Goal: Information Seeking & Learning: Learn about a topic

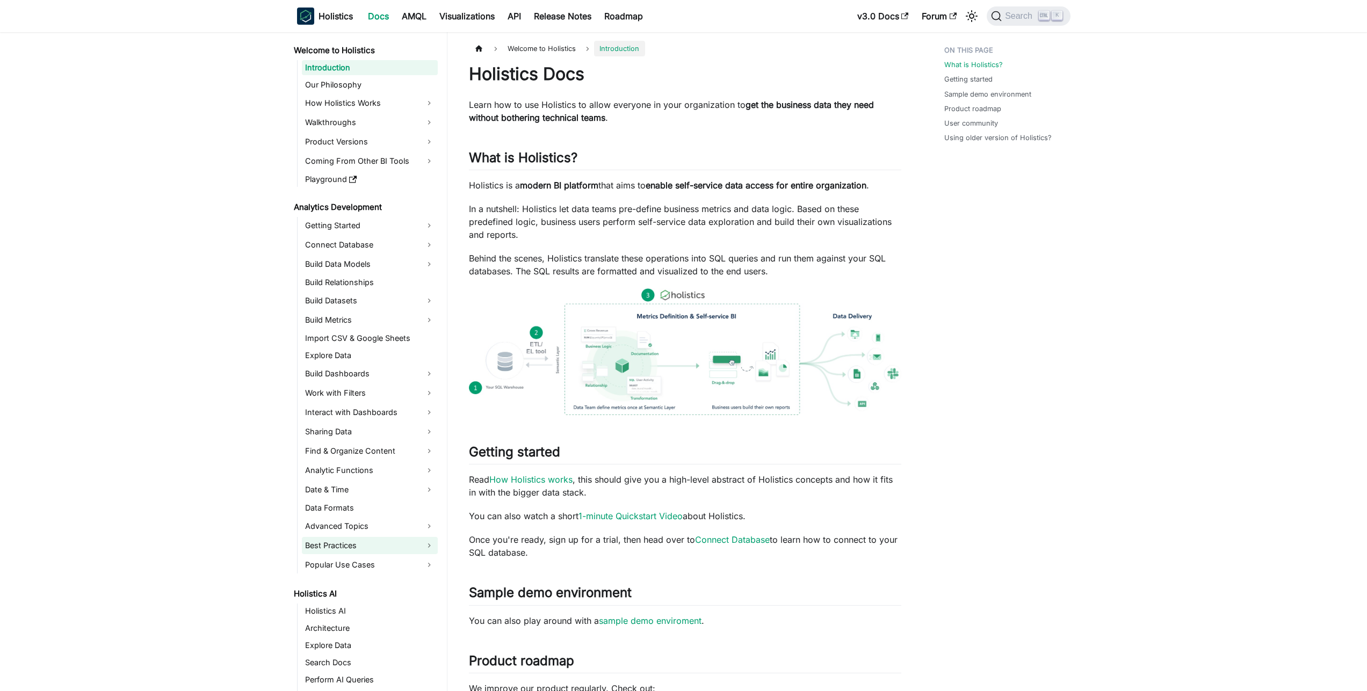
scroll to position [129, 0]
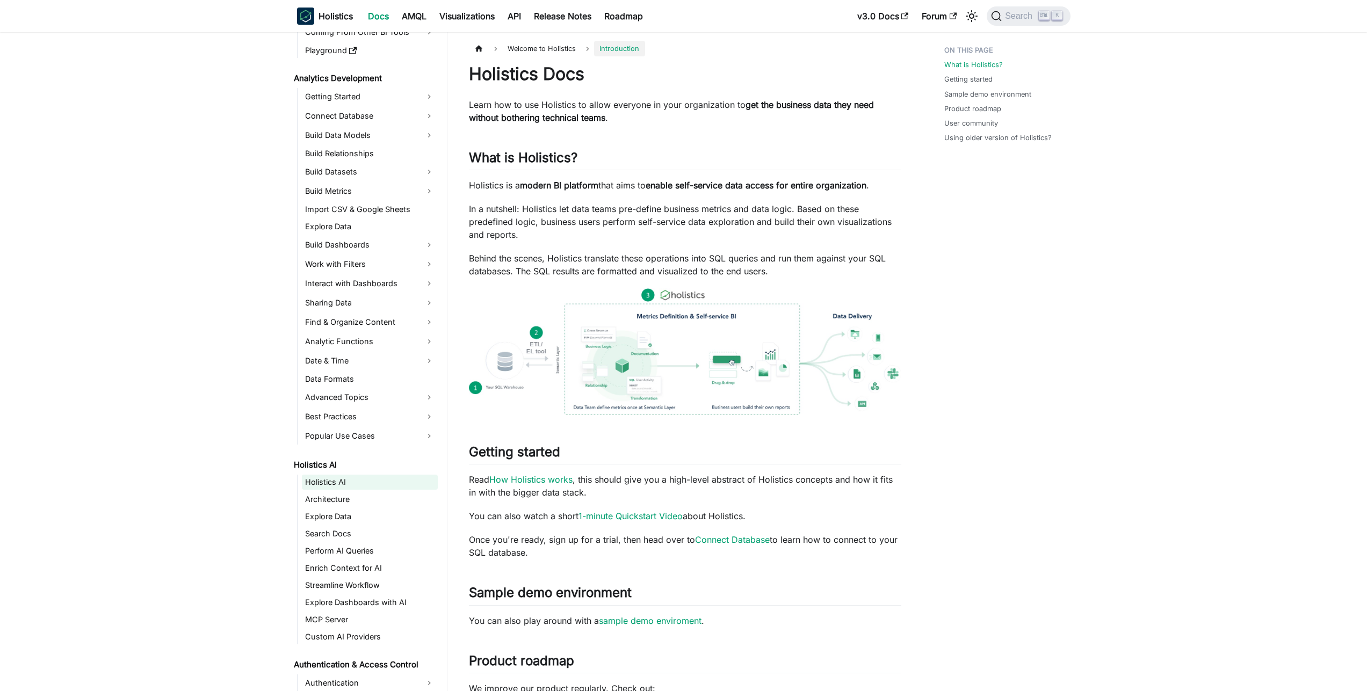
click at [329, 488] on link "Holistics AI" at bounding box center [370, 482] width 136 height 15
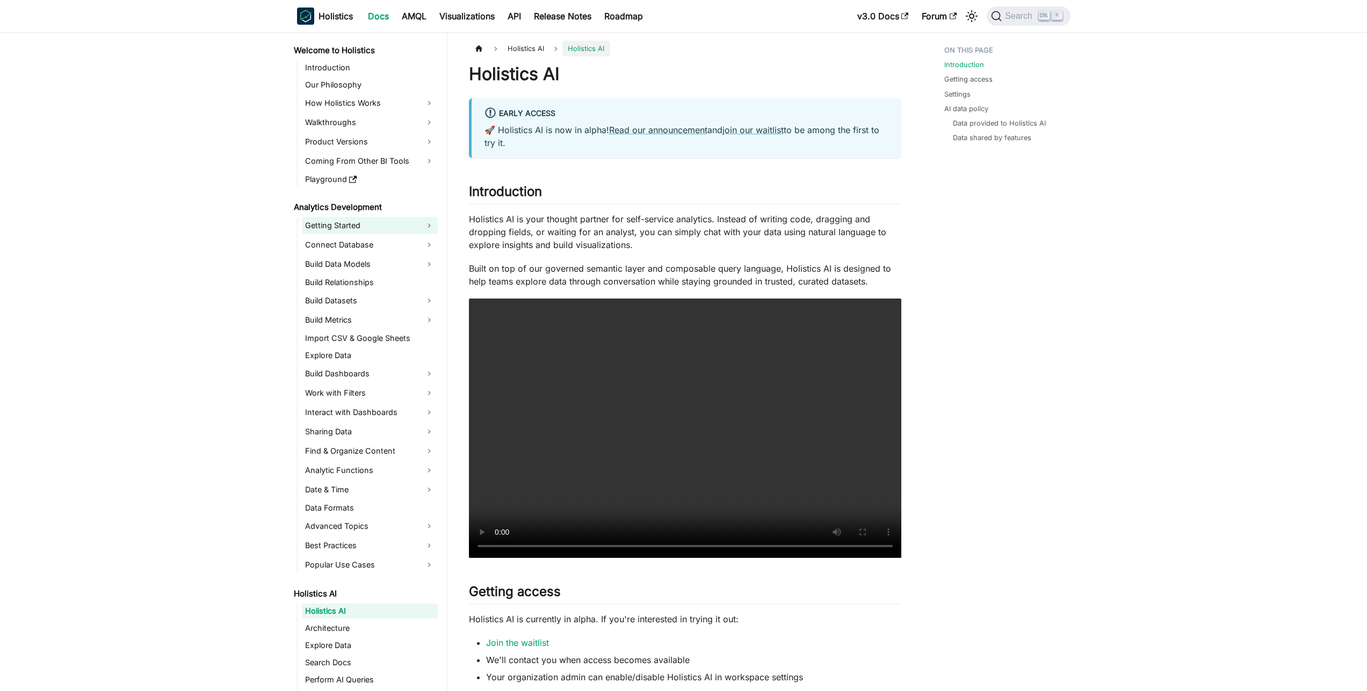
click at [323, 229] on link "Getting Started" at bounding box center [370, 225] width 136 height 17
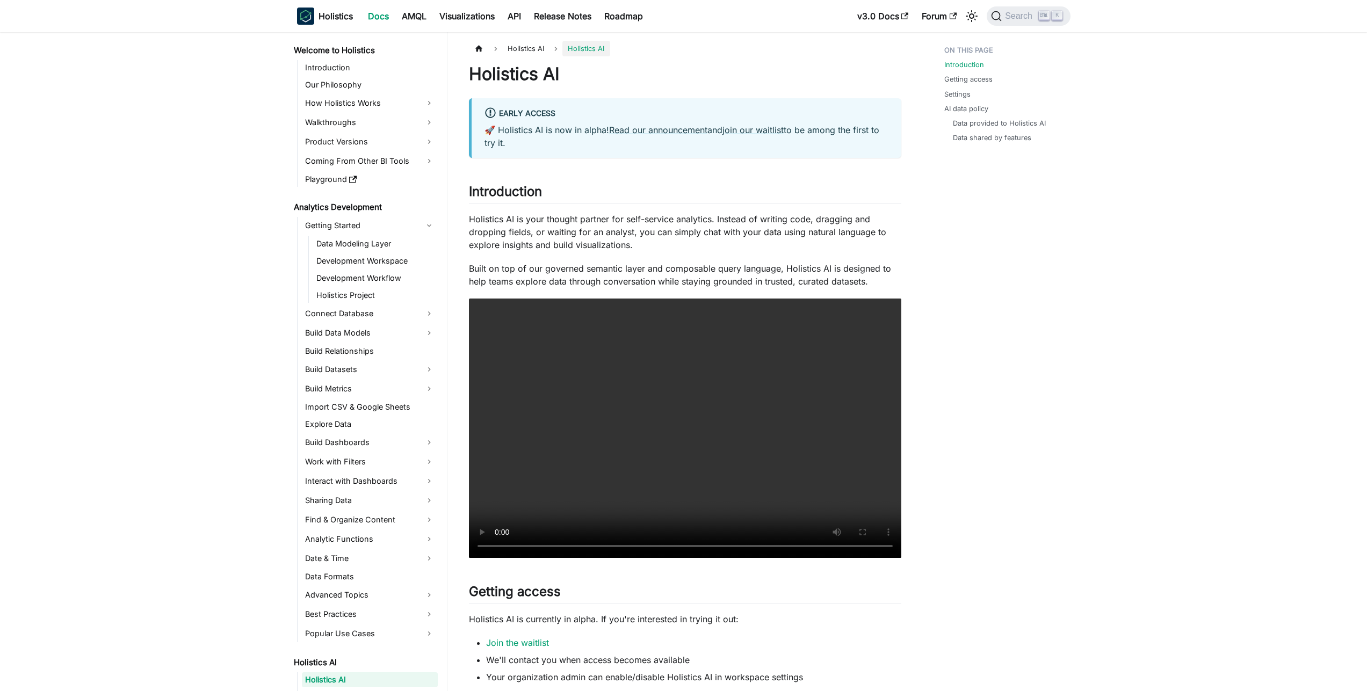
click at [367, 55] on link "Welcome to Holistics" at bounding box center [364, 50] width 147 height 15
click at [363, 61] on link "Introduction" at bounding box center [370, 67] width 136 height 15
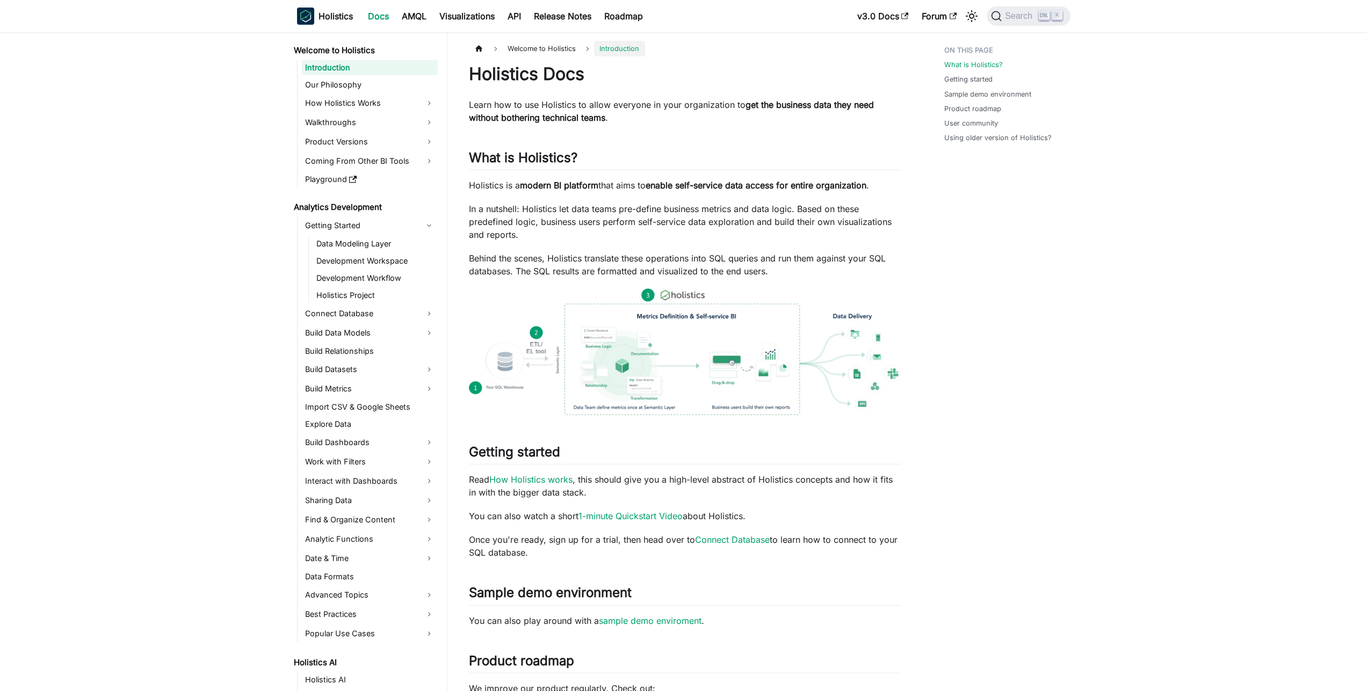
click at [633, 378] on img at bounding box center [685, 351] width 432 height 127
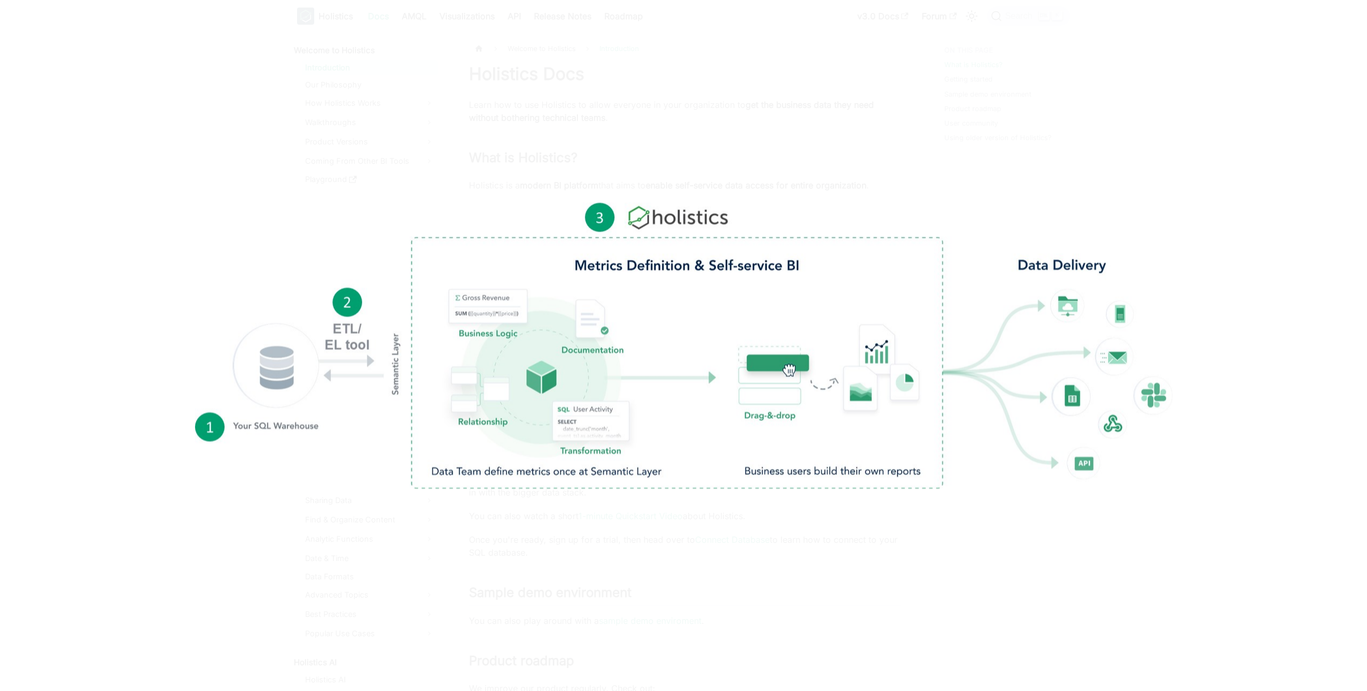
click at [633, 134] on div at bounding box center [683, 345] width 1367 height 691
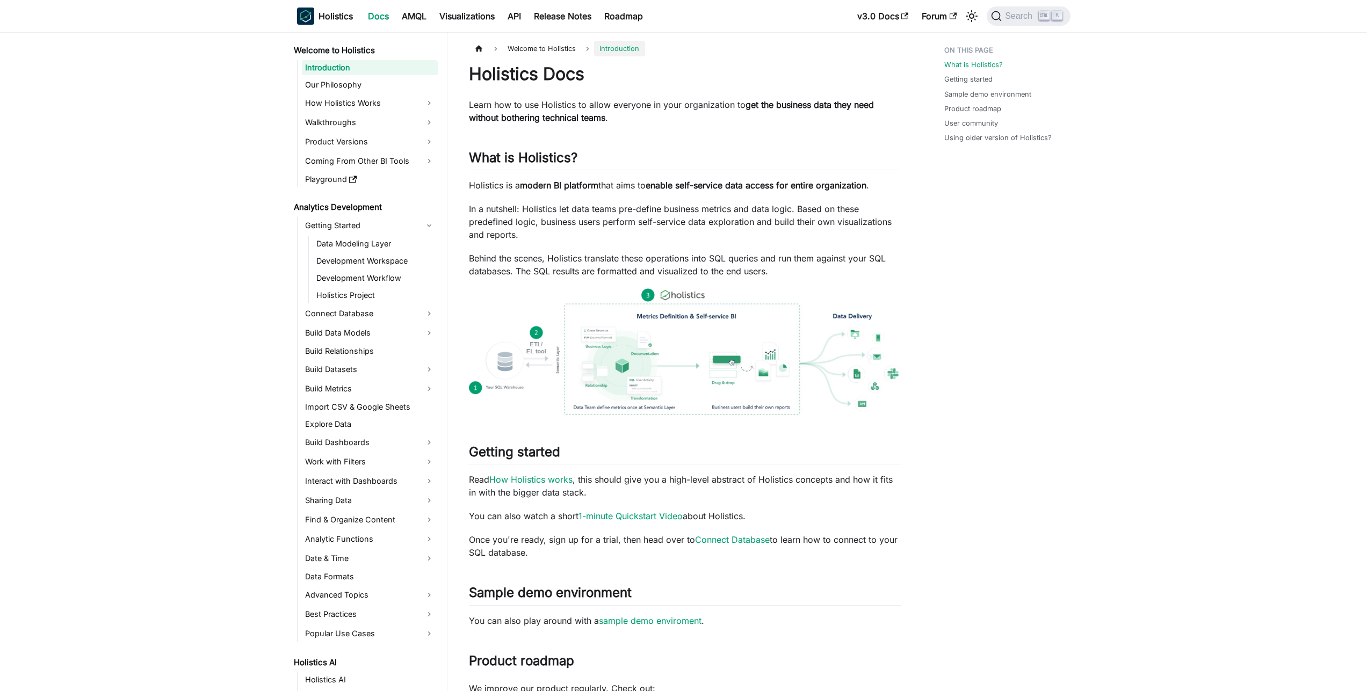
click at [591, 361] on img at bounding box center [685, 351] width 432 height 127
click at [513, 365] on img at bounding box center [685, 351] width 432 height 127
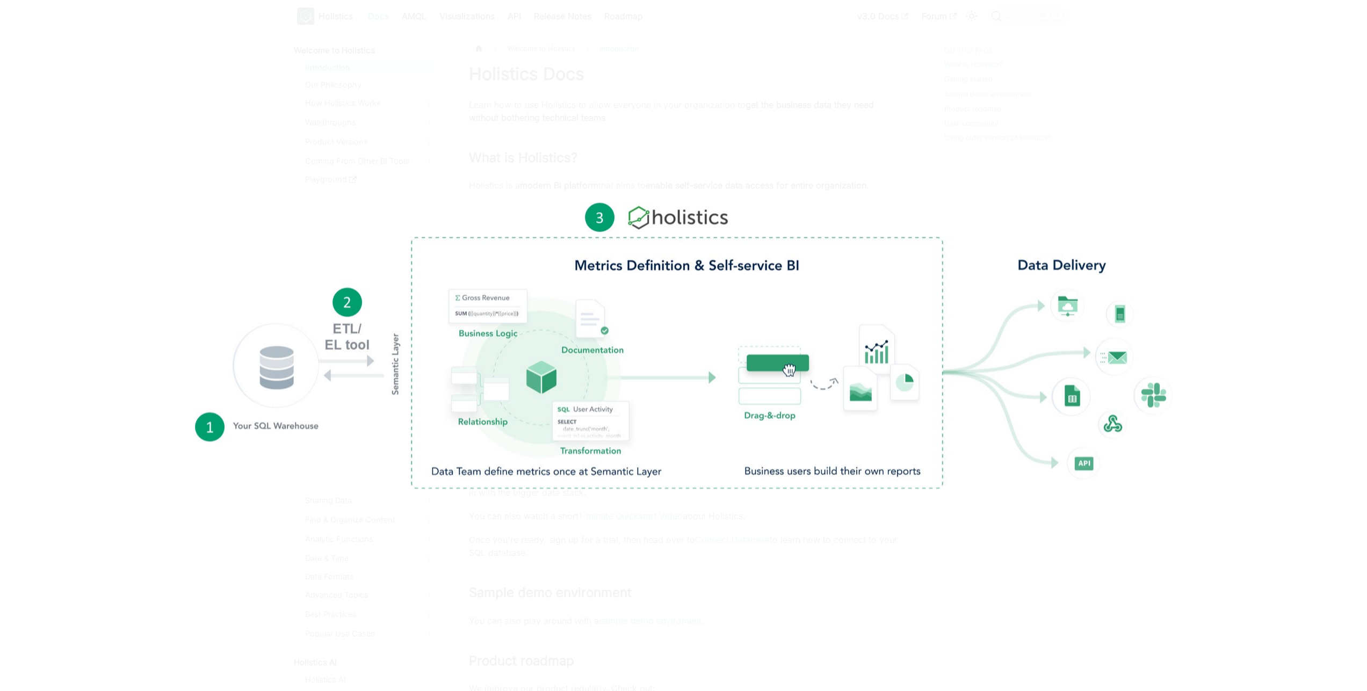
click at [514, 149] on div at bounding box center [683, 345] width 1367 height 691
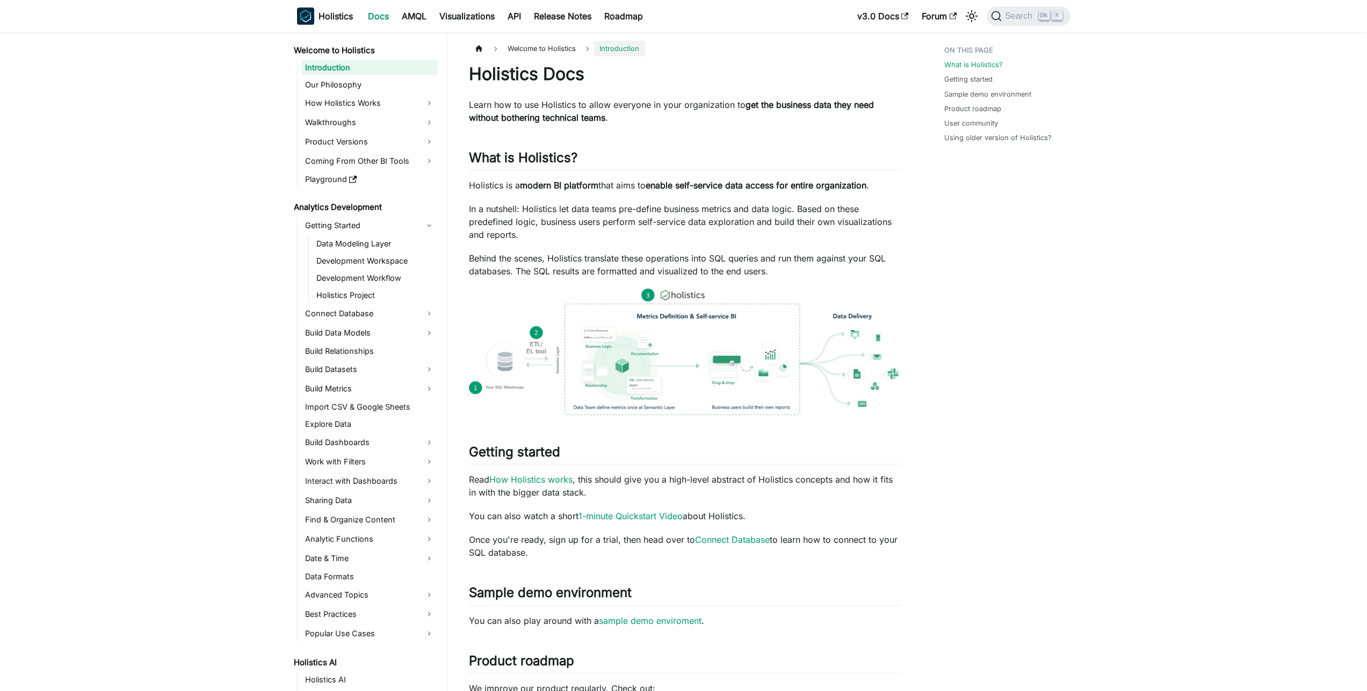
click at [619, 243] on div "Holistics Docs Learn how to use Holistics to allow everyone in your organizatio…" at bounding box center [685, 538] width 432 height 950
click at [658, 375] on img at bounding box center [685, 351] width 432 height 127
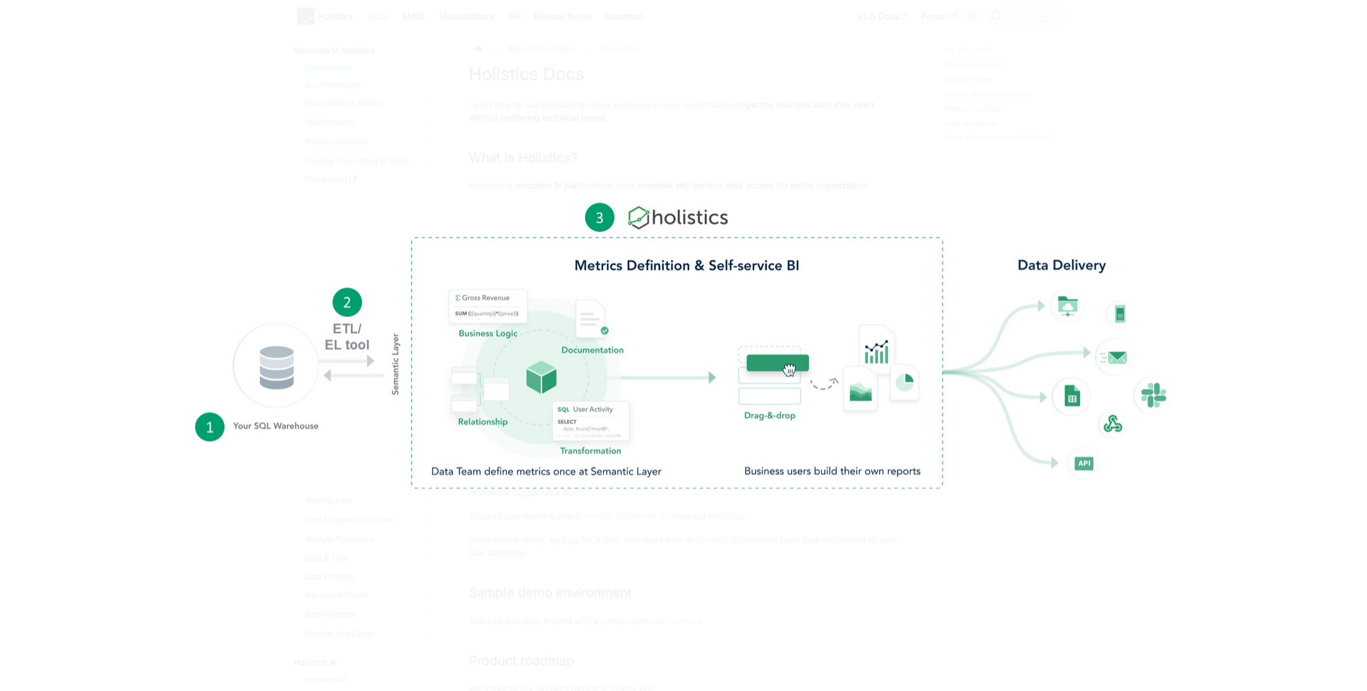
click at [613, 521] on div at bounding box center [683, 345] width 1367 height 691
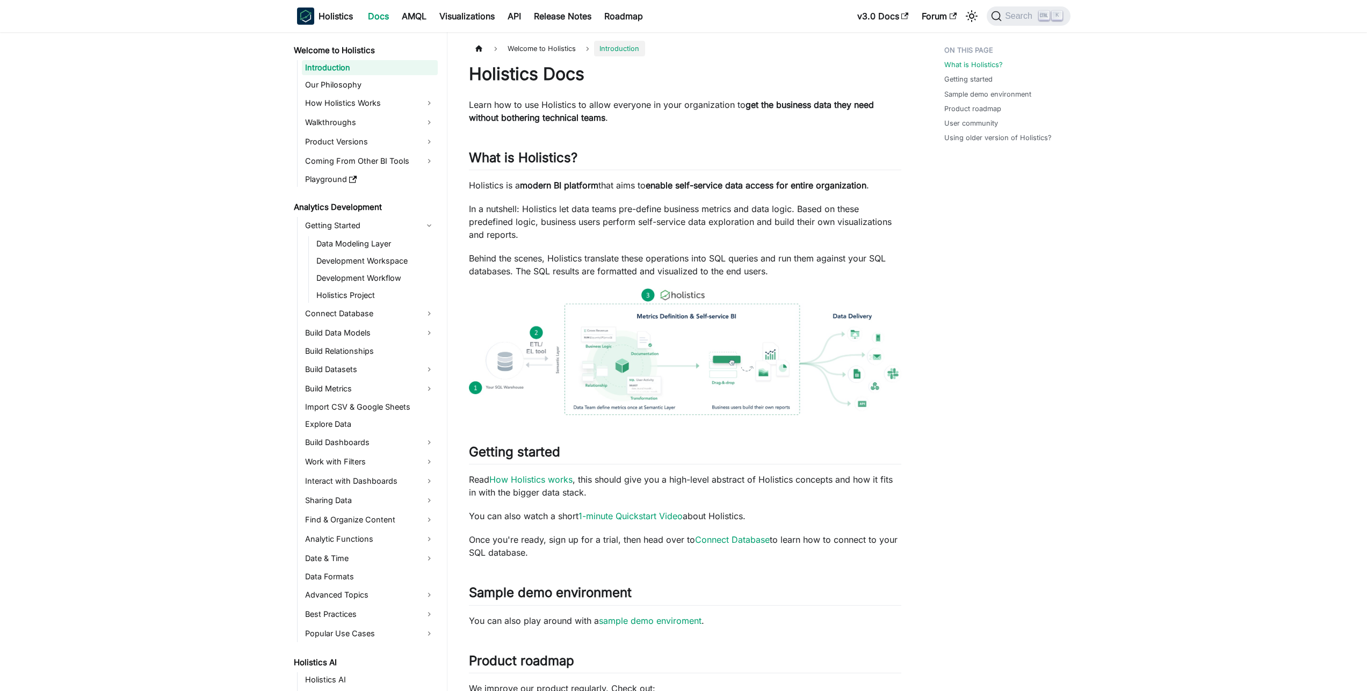
click at [678, 358] on img at bounding box center [685, 351] width 432 height 127
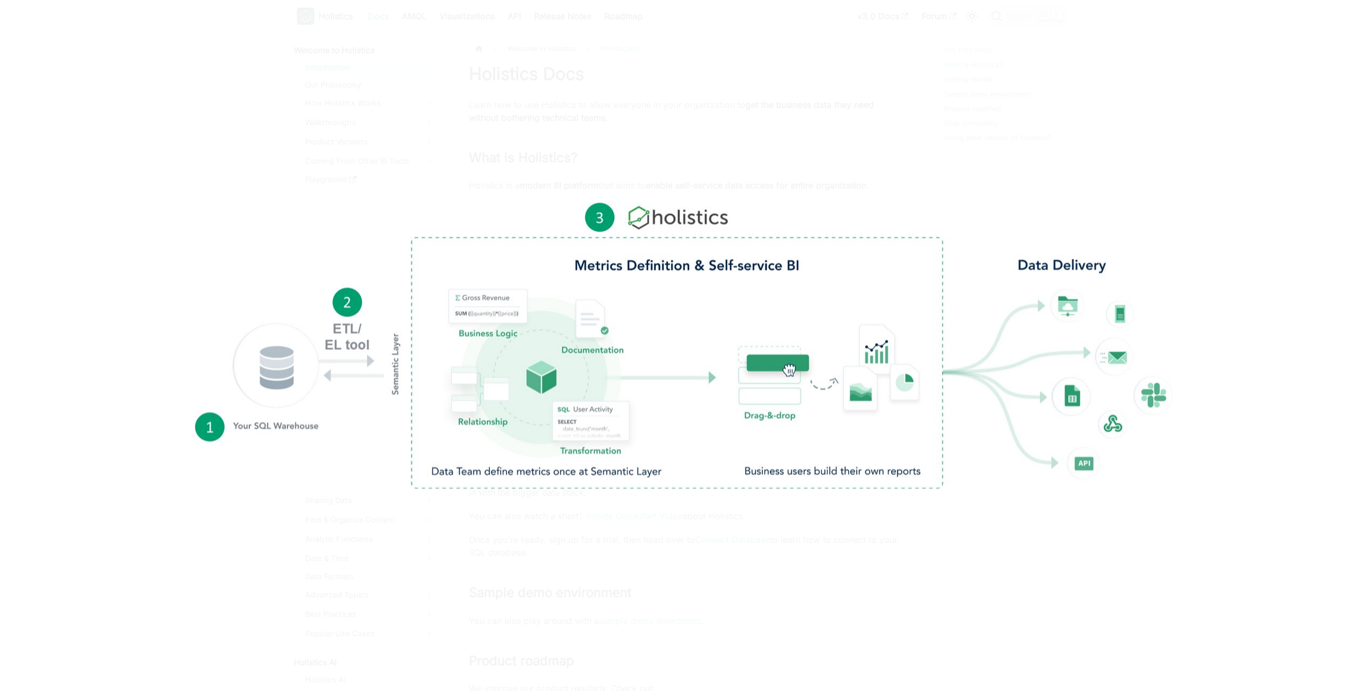
click at [595, 49] on div at bounding box center [683, 345] width 1367 height 691
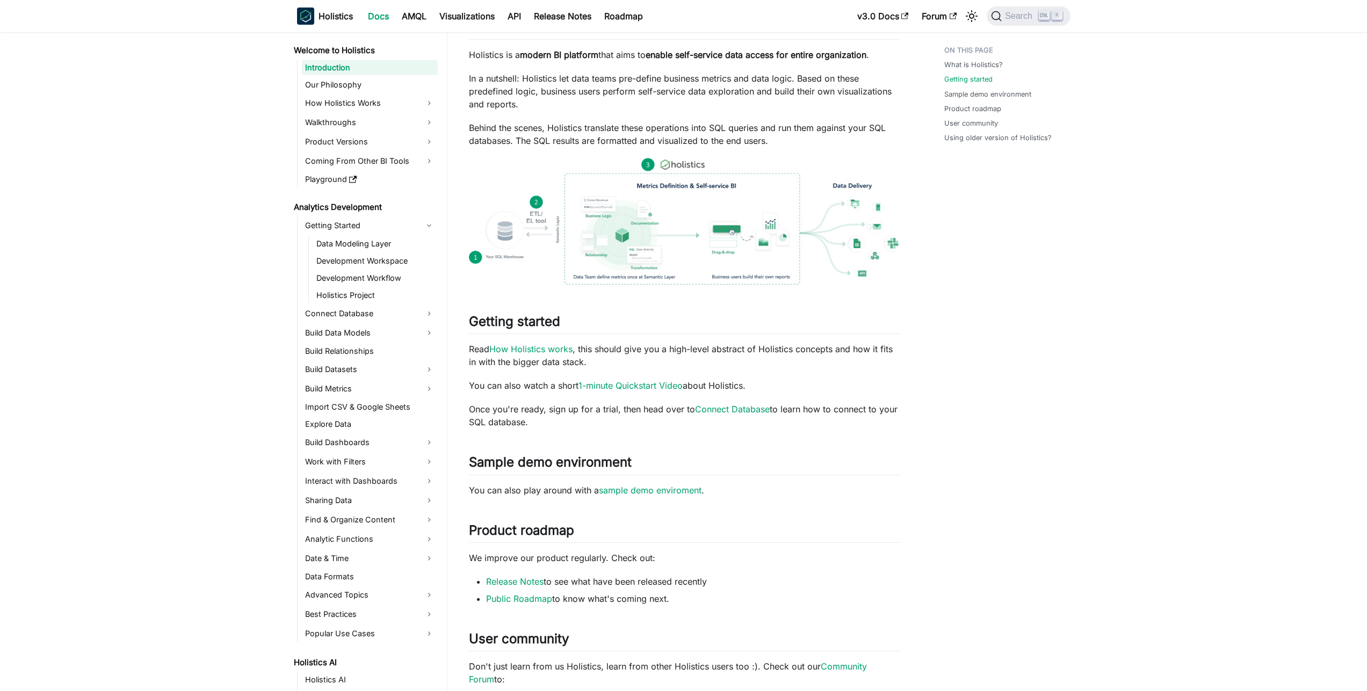
scroll to position [129, 0]
click at [646, 177] on img at bounding box center [685, 223] width 432 height 127
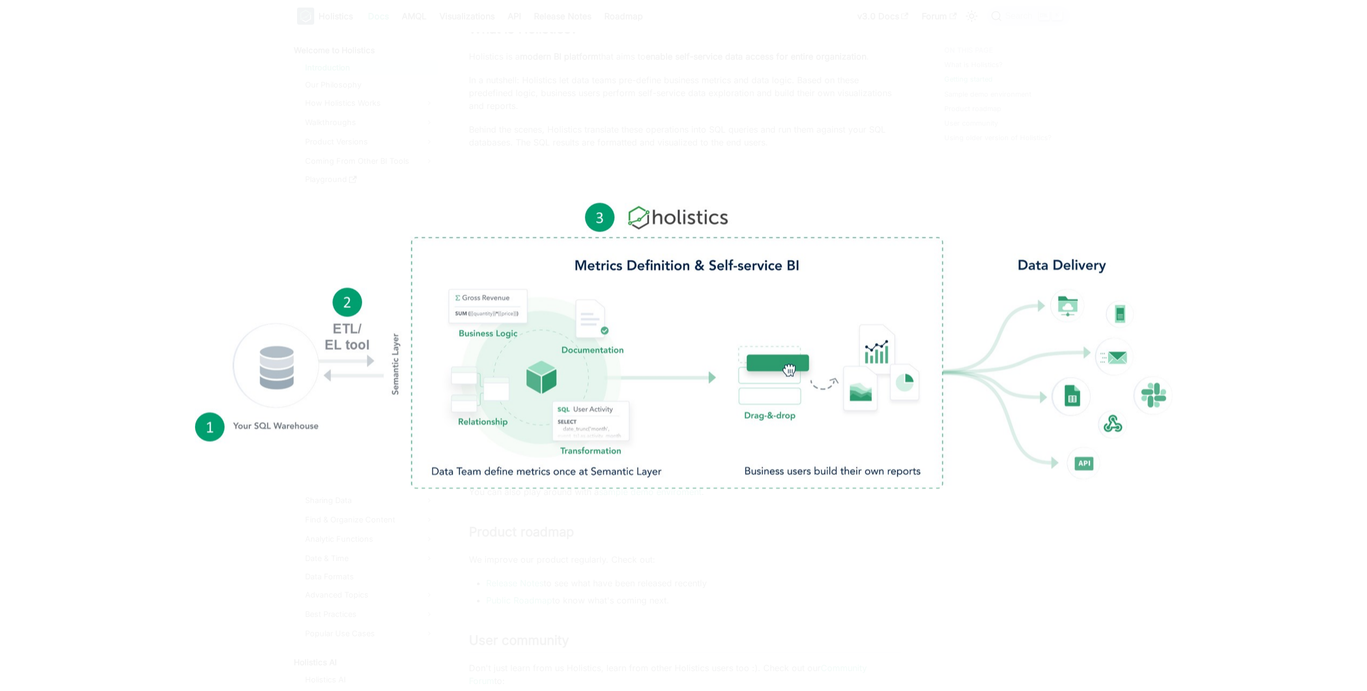
click at [815, 180] on div at bounding box center [683, 345] width 1367 height 691
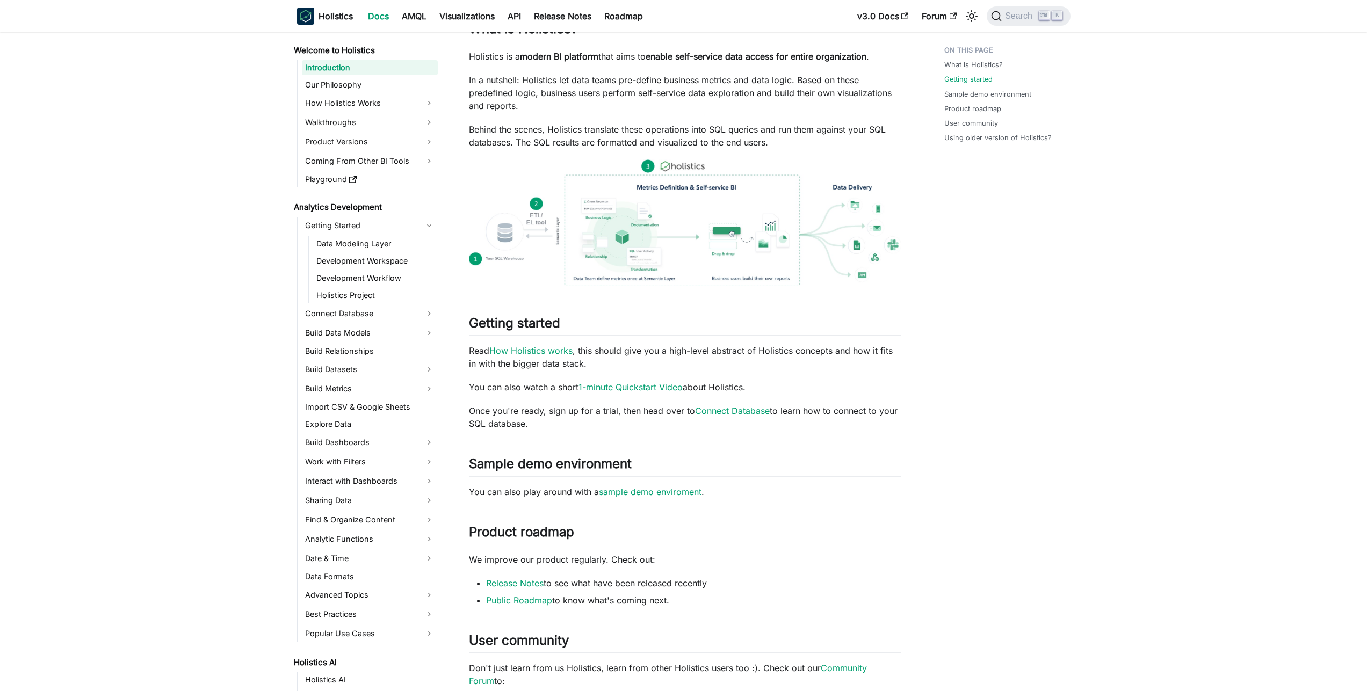
click at [712, 278] on img at bounding box center [685, 223] width 432 height 127
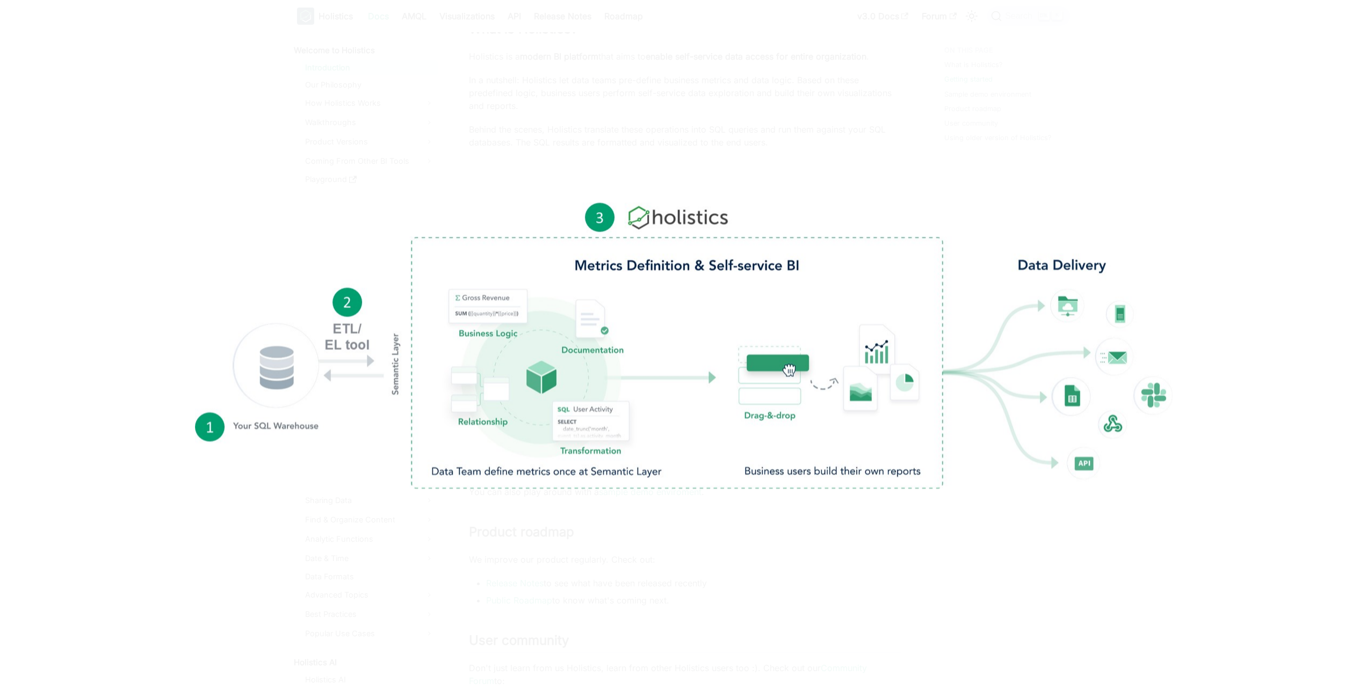
click at [782, 155] on div at bounding box center [683, 345] width 1367 height 691
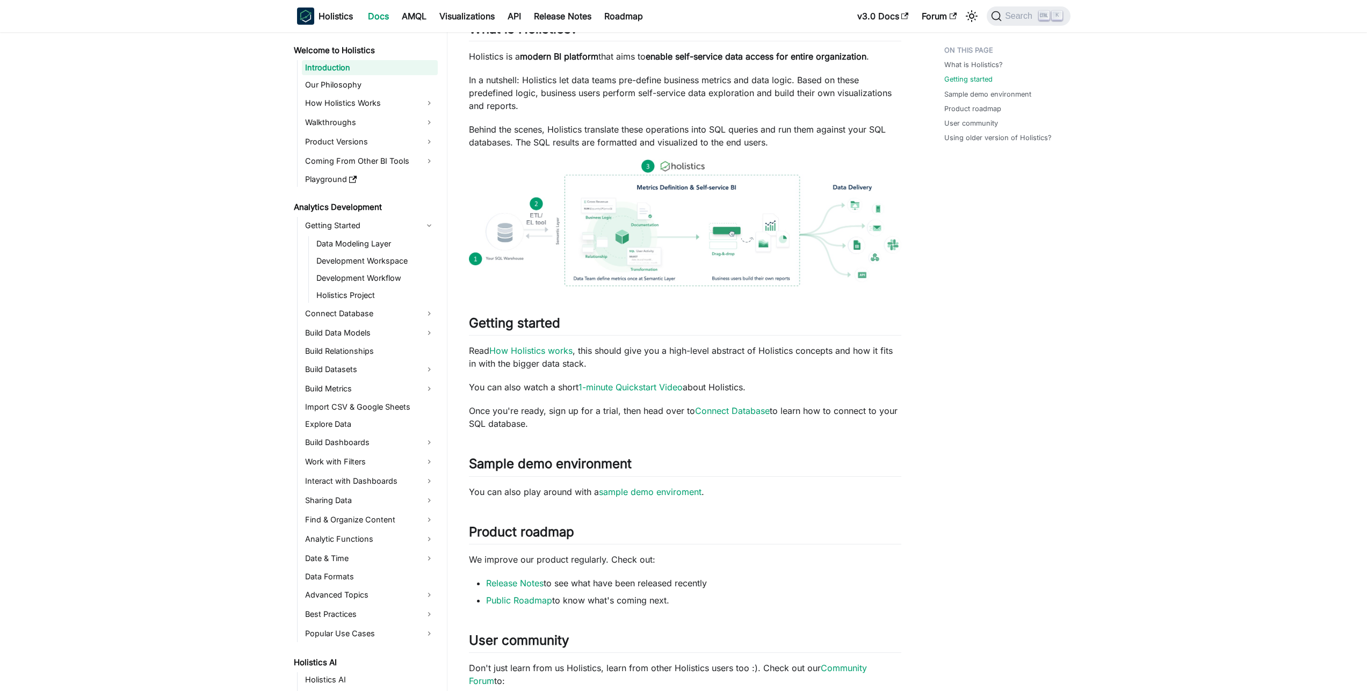
click at [721, 229] on img at bounding box center [685, 223] width 432 height 127
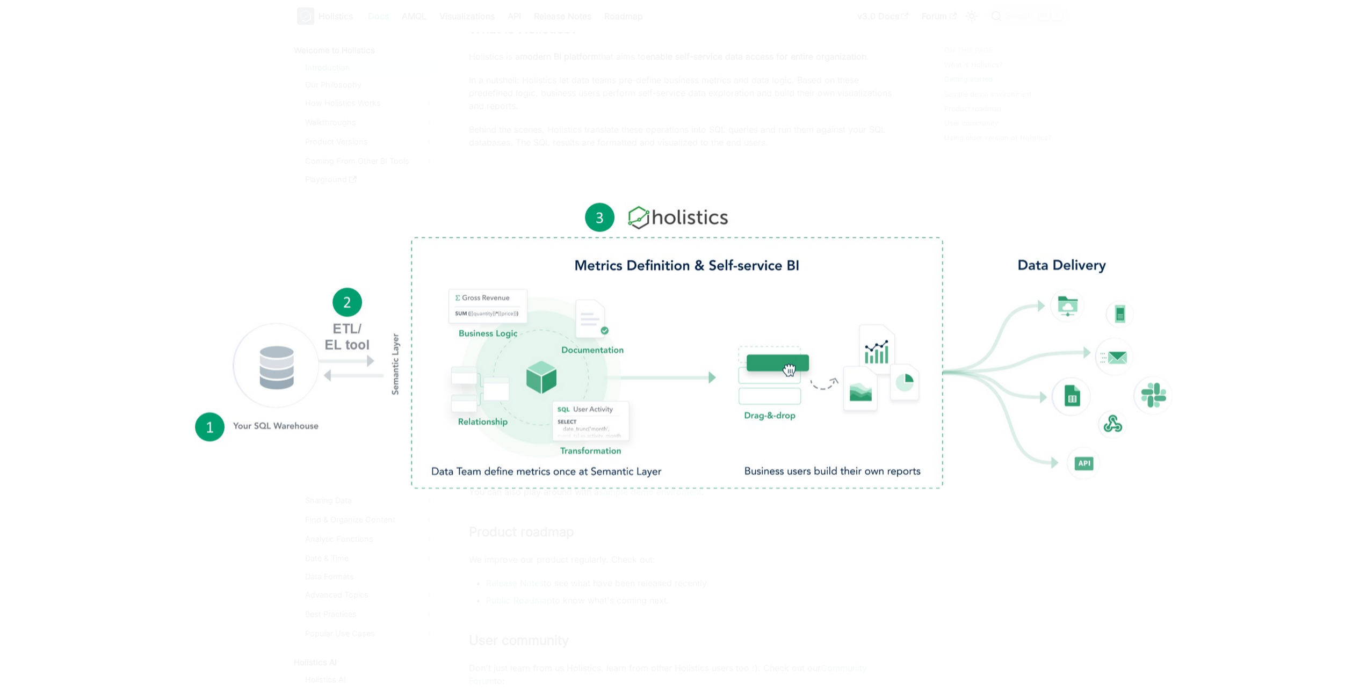
click at [732, 178] on div at bounding box center [683, 345] width 1367 height 691
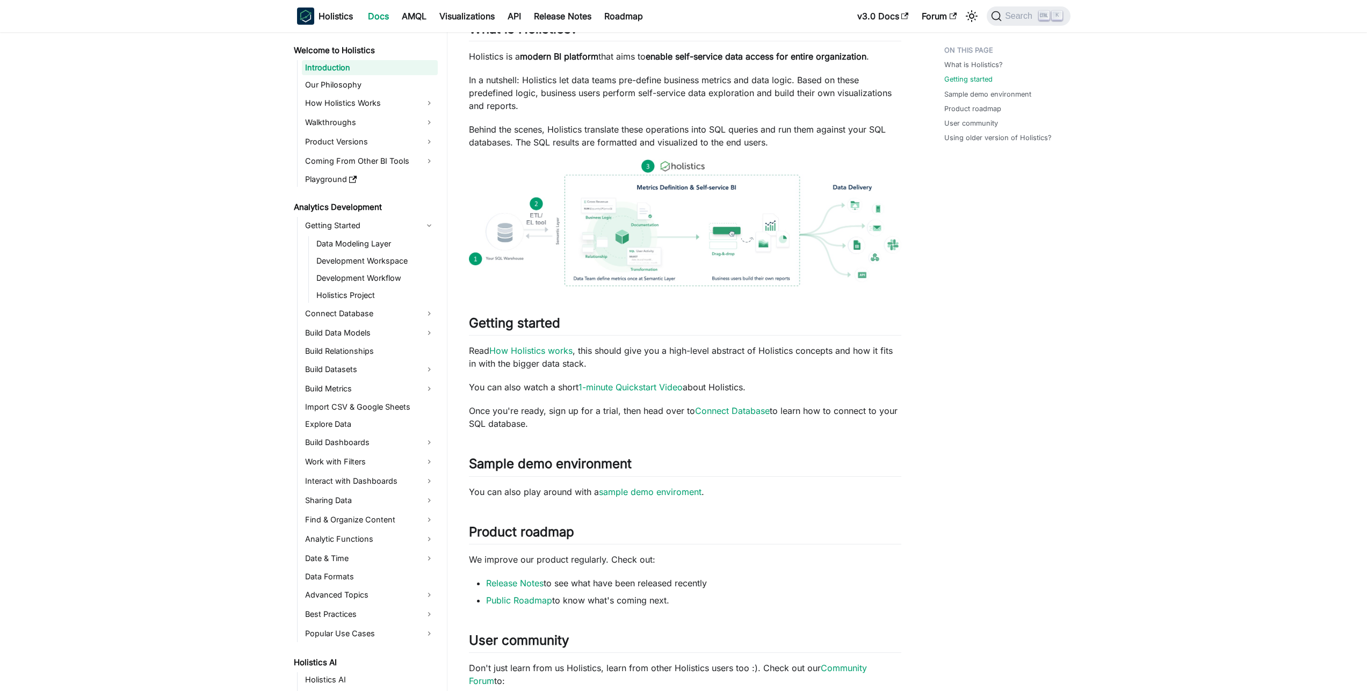
click at [667, 243] on img at bounding box center [685, 223] width 432 height 127
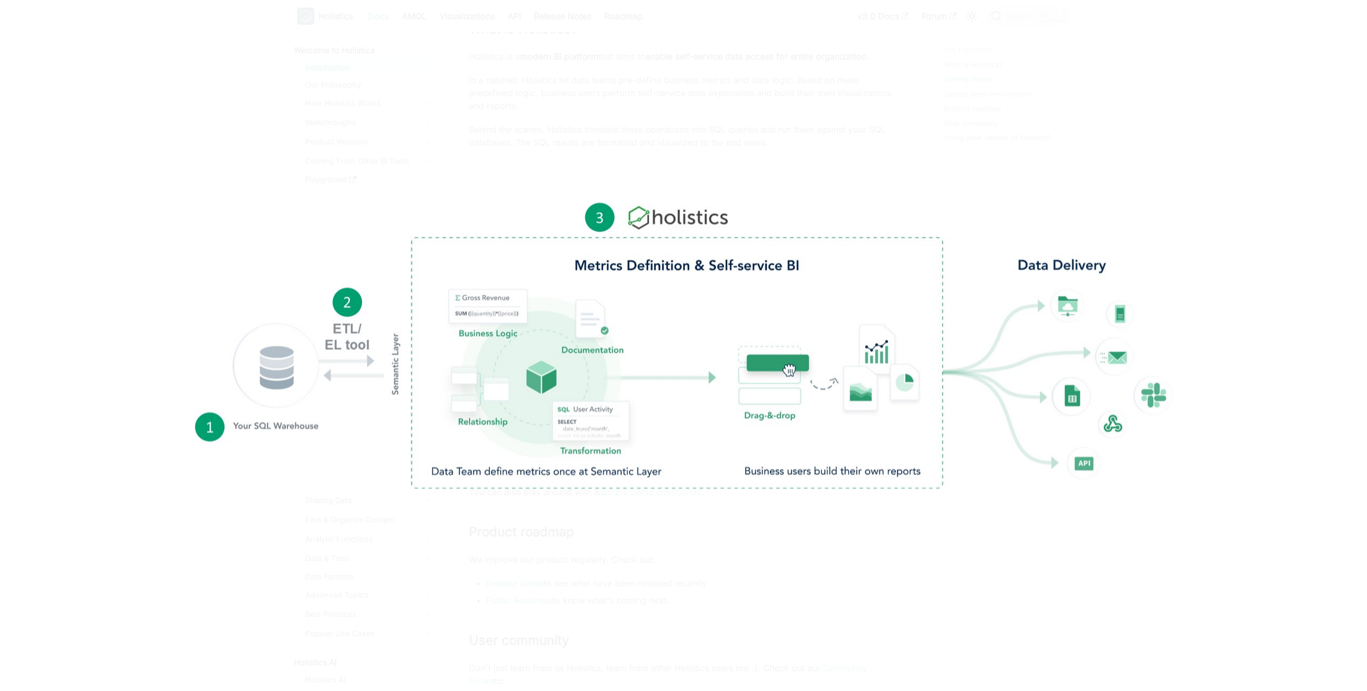
click at [299, 234] on img at bounding box center [682, 345] width 977 height 286
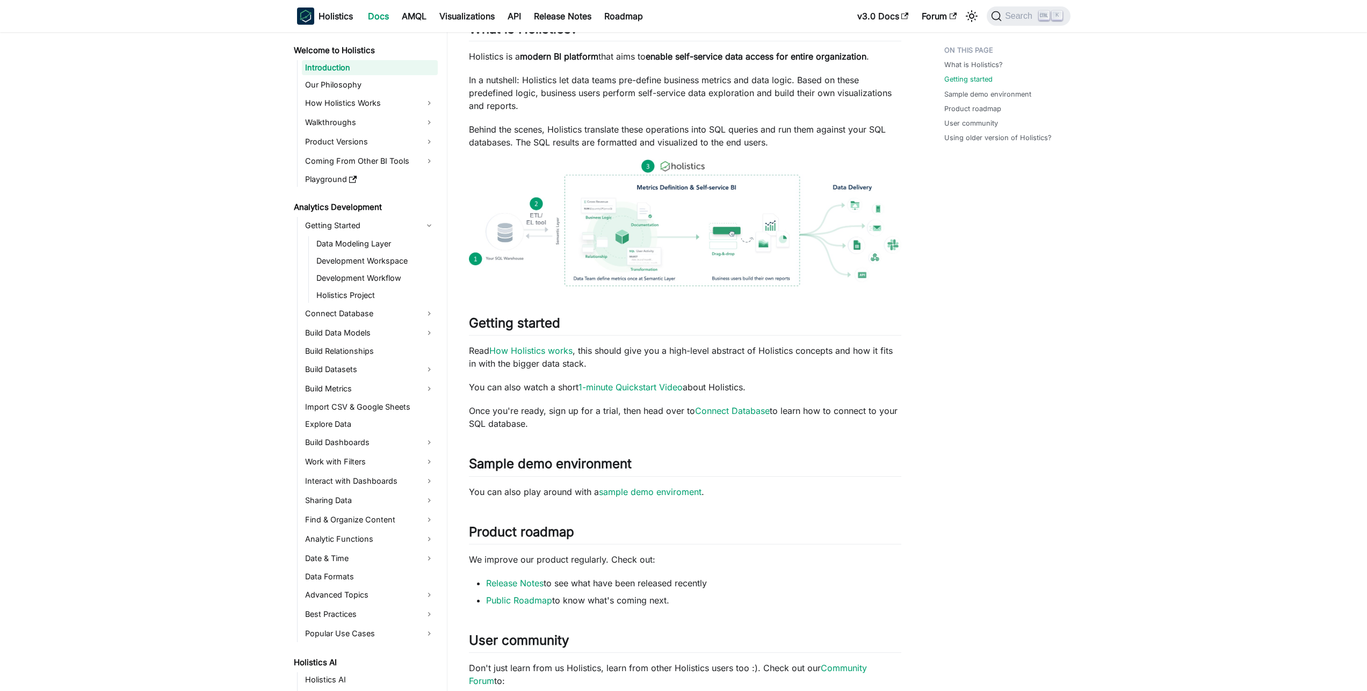
click at [640, 263] on img at bounding box center [685, 223] width 432 height 127
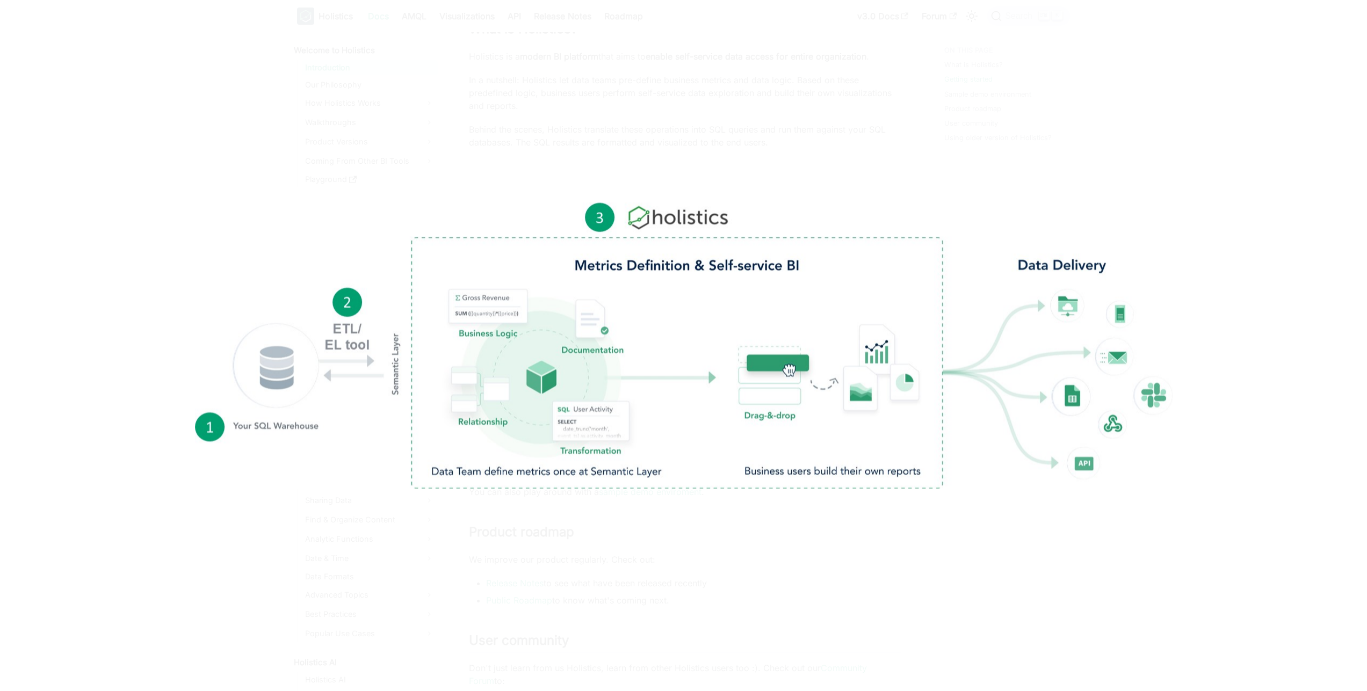
click at [623, 514] on div at bounding box center [683, 345] width 1367 height 691
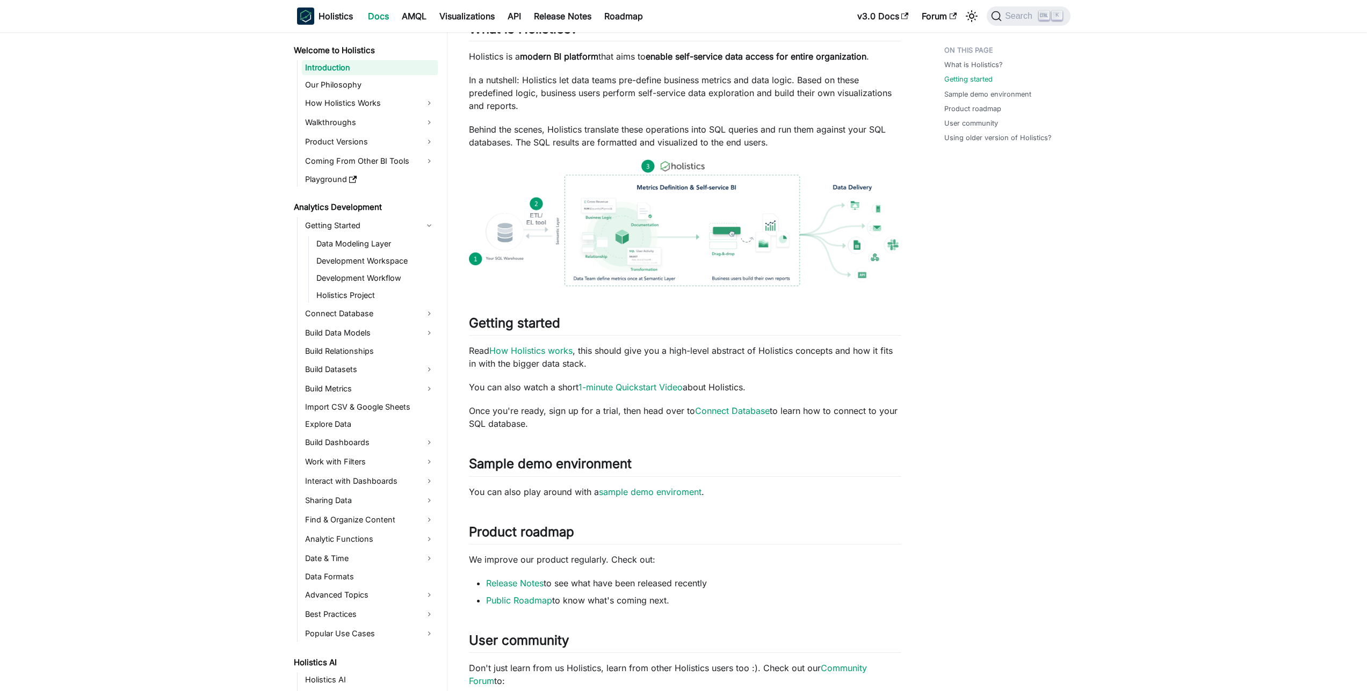
click at [648, 248] on img at bounding box center [685, 223] width 432 height 127
